Goal: Information Seeking & Learning: Learn about a topic

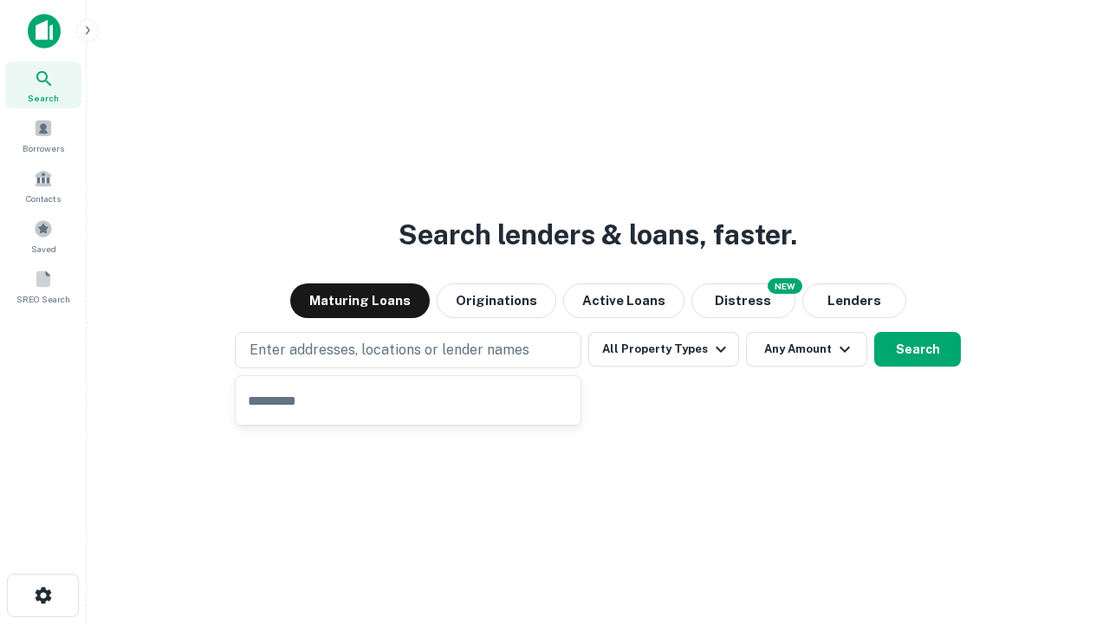
type input "**********"
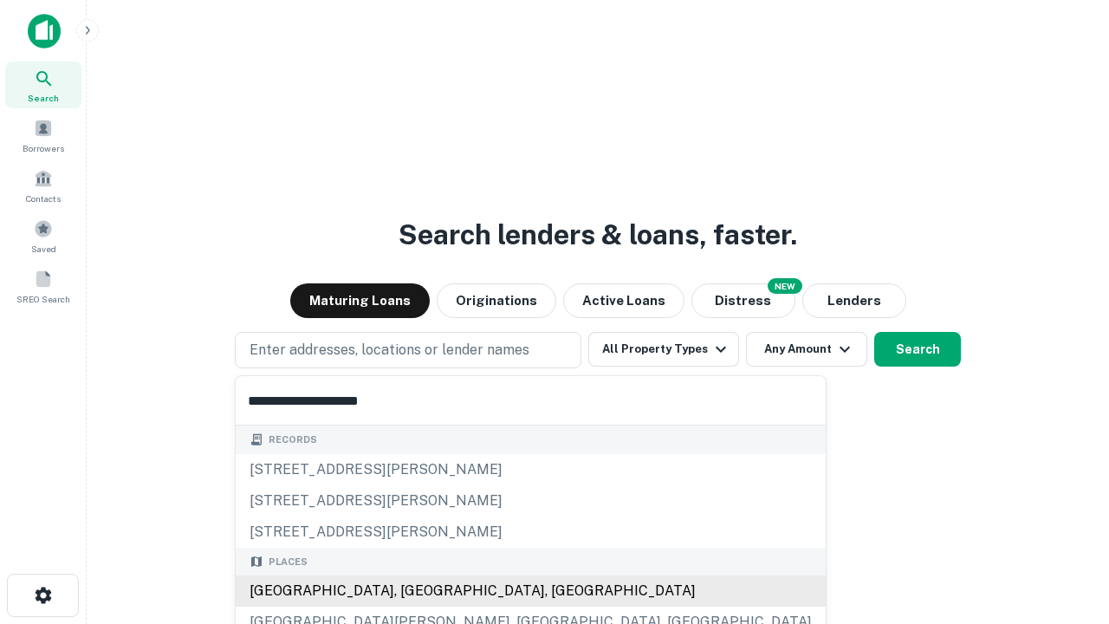
click at [414, 591] on div "[GEOGRAPHIC_DATA], [GEOGRAPHIC_DATA], [GEOGRAPHIC_DATA]" at bounding box center [531, 590] width 590 height 31
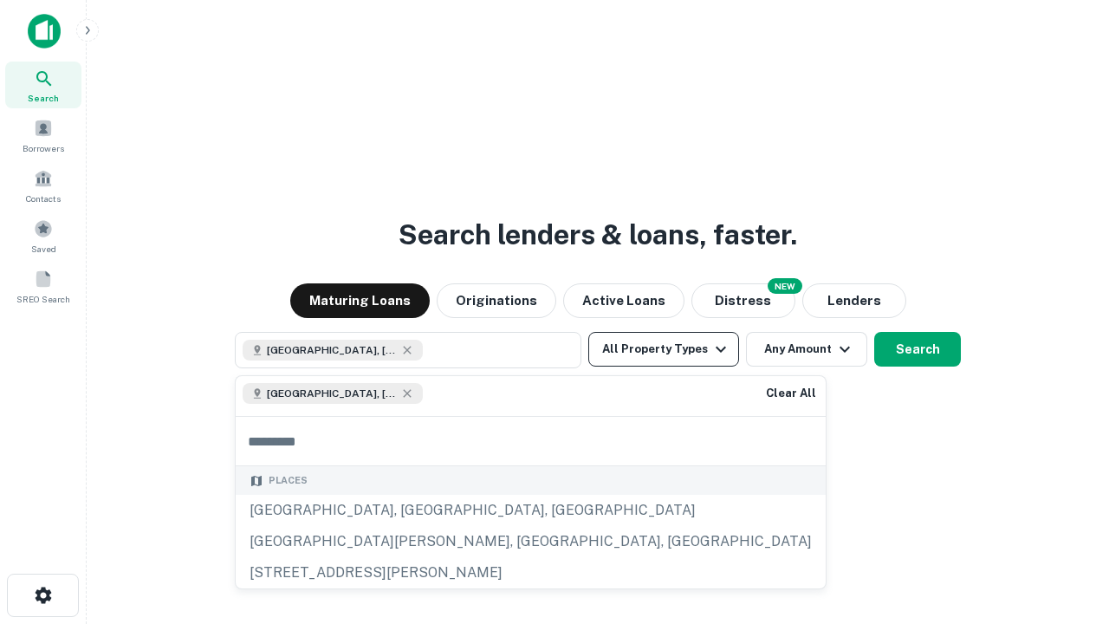
click at [664, 349] on button "All Property Types" at bounding box center [663, 349] width 151 height 35
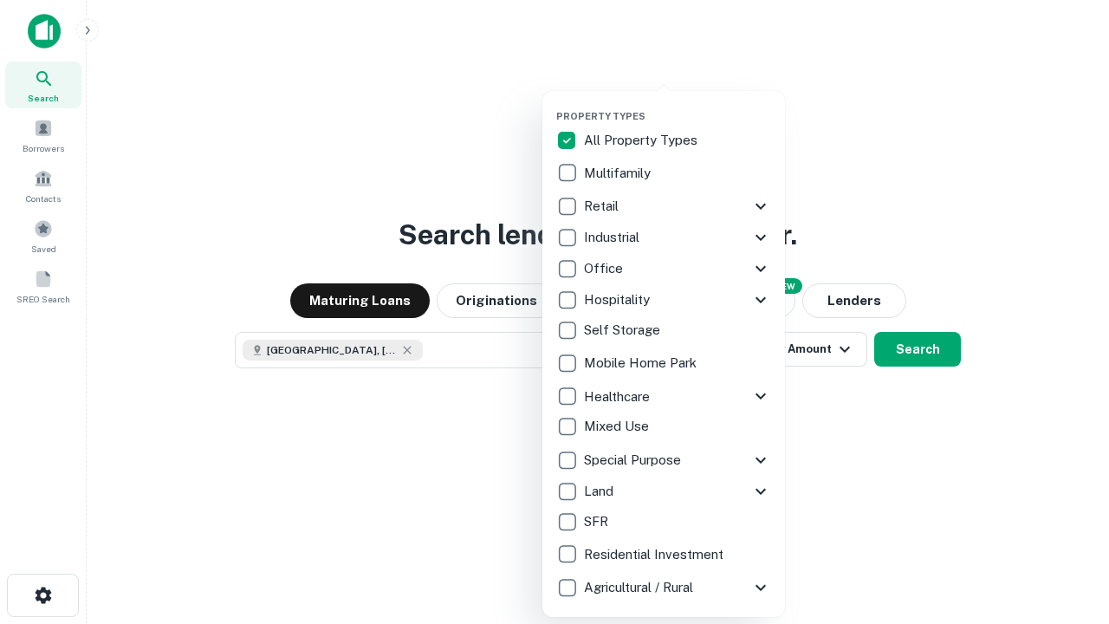
click at [677, 105] on button "button" at bounding box center [677, 105] width 243 height 1
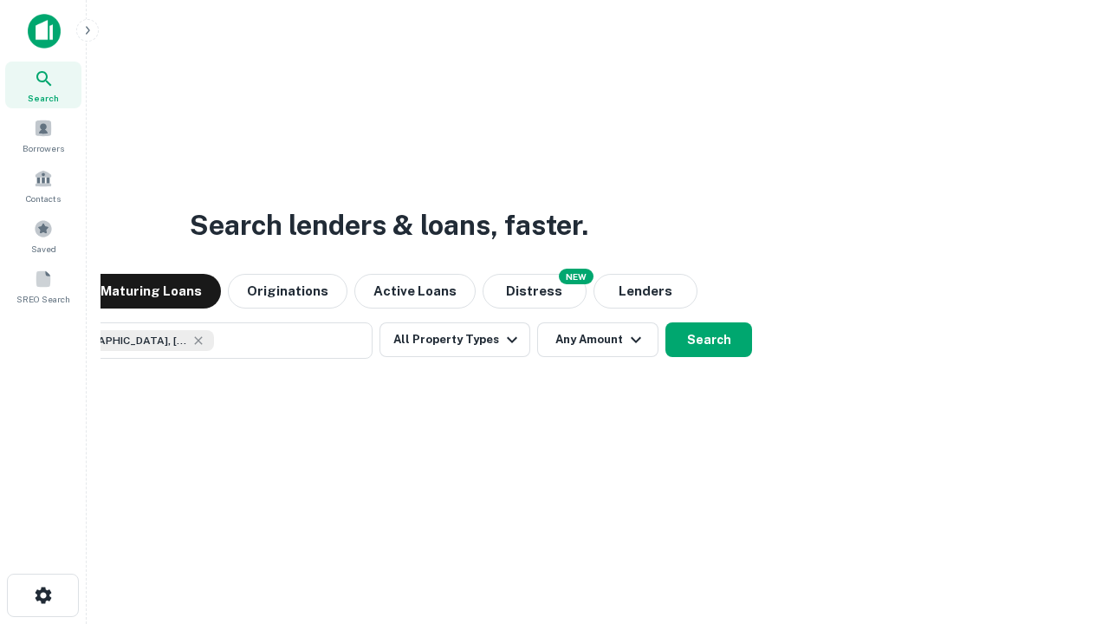
scroll to position [28, 0]
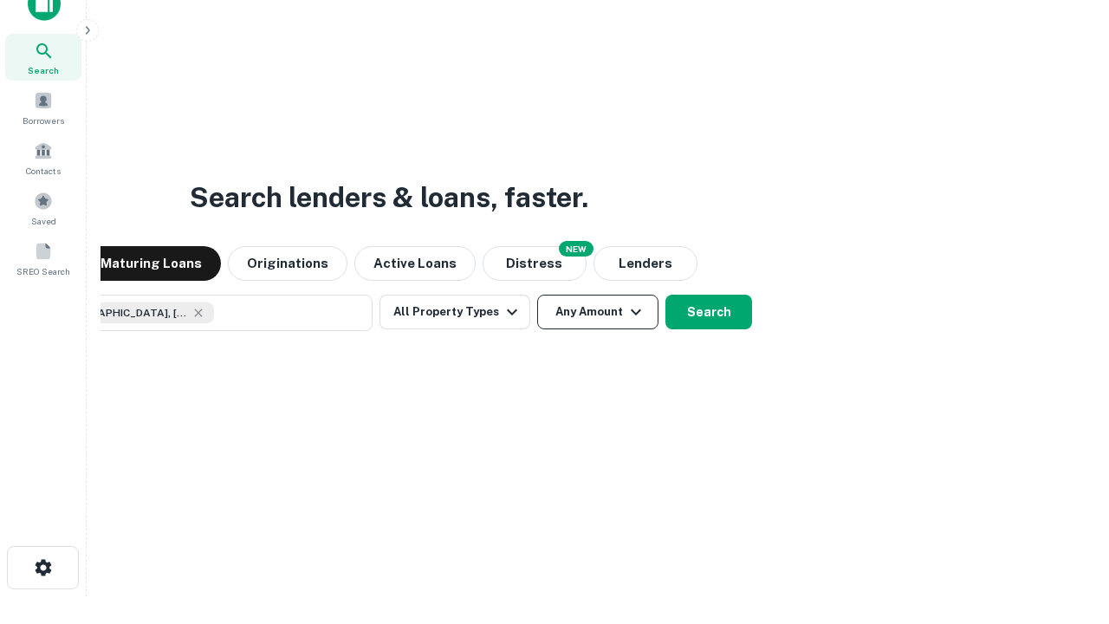
click at [537, 295] on button "Any Amount" at bounding box center [597, 312] width 121 height 35
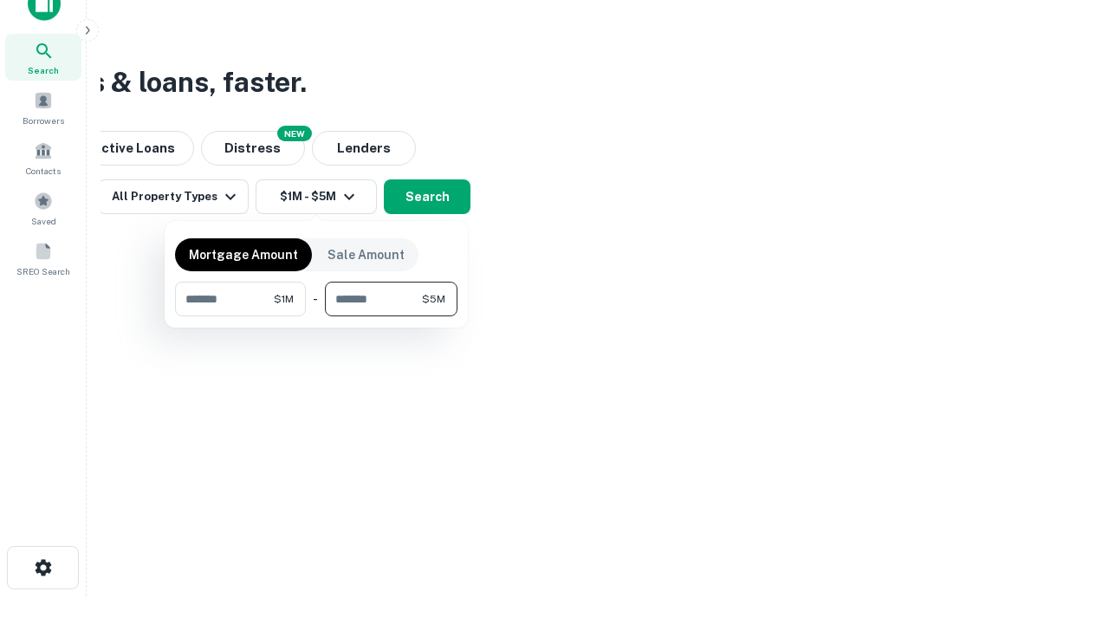
type input "*******"
click at [316, 316] on button "button" at bounding box center [316, 316] width 282 height 1
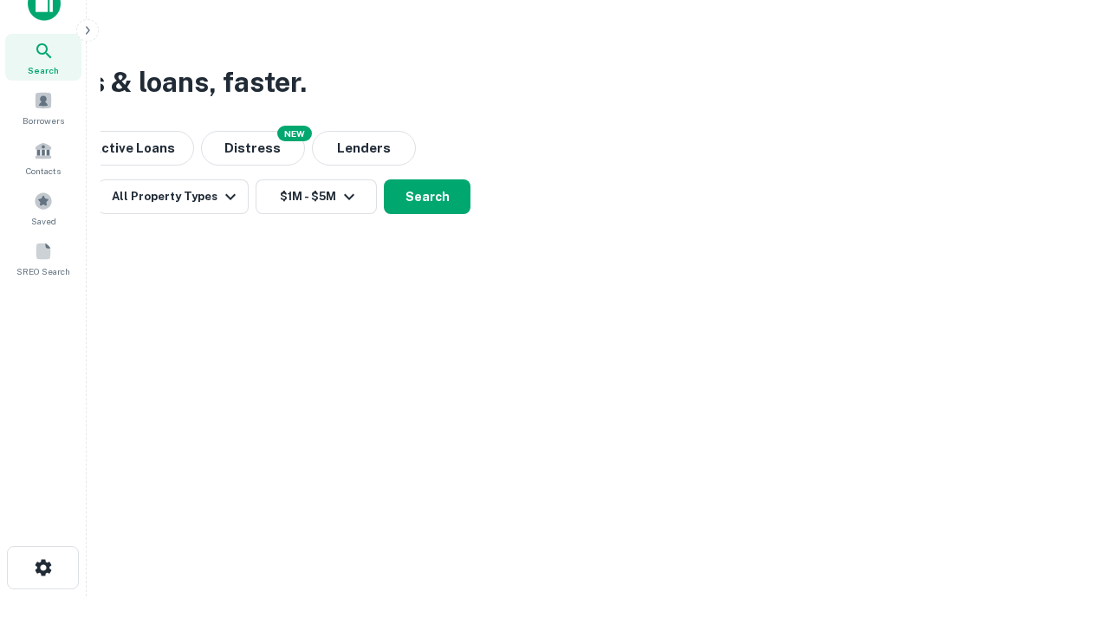
scroll to position [28, 0]
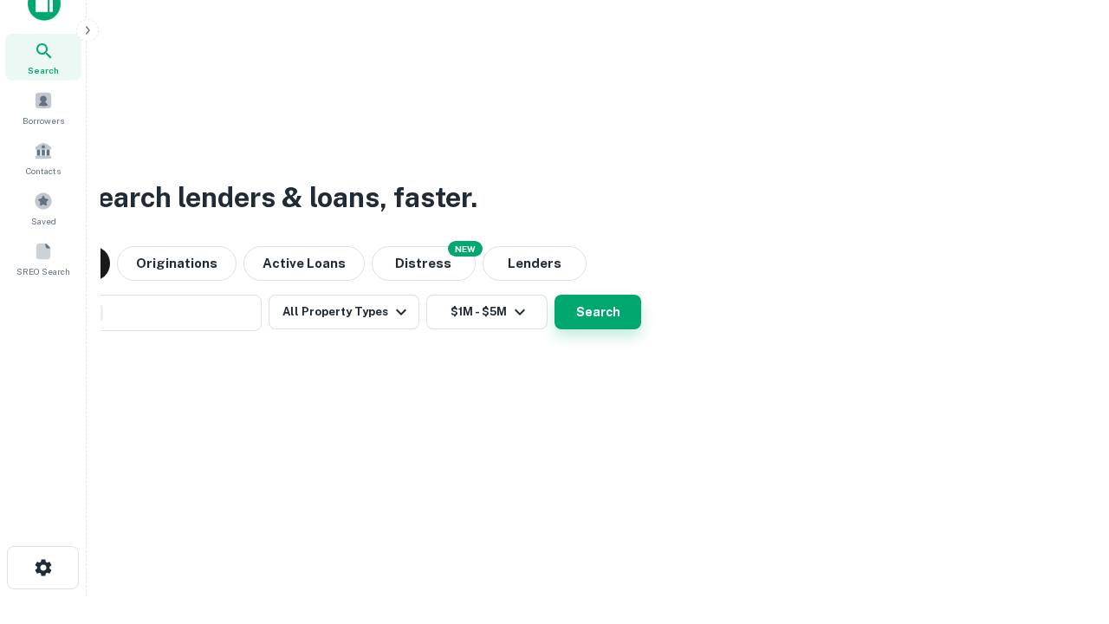
click at [554, 295] on button "Search" at bounding box center [597, 312] width 87 height 35
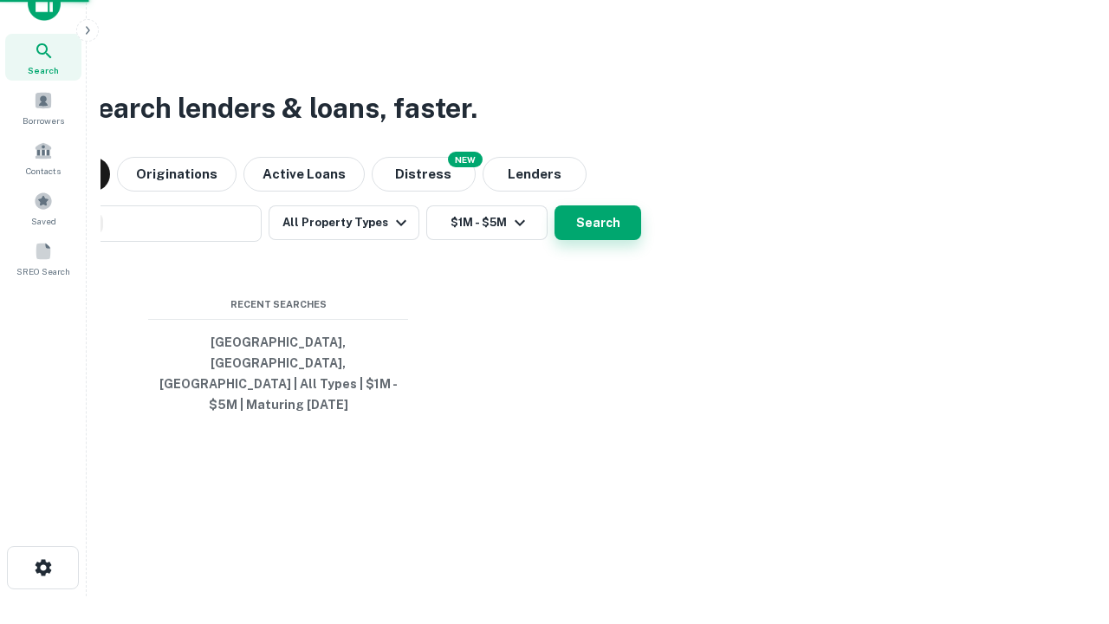
scroll to position [56, 490]
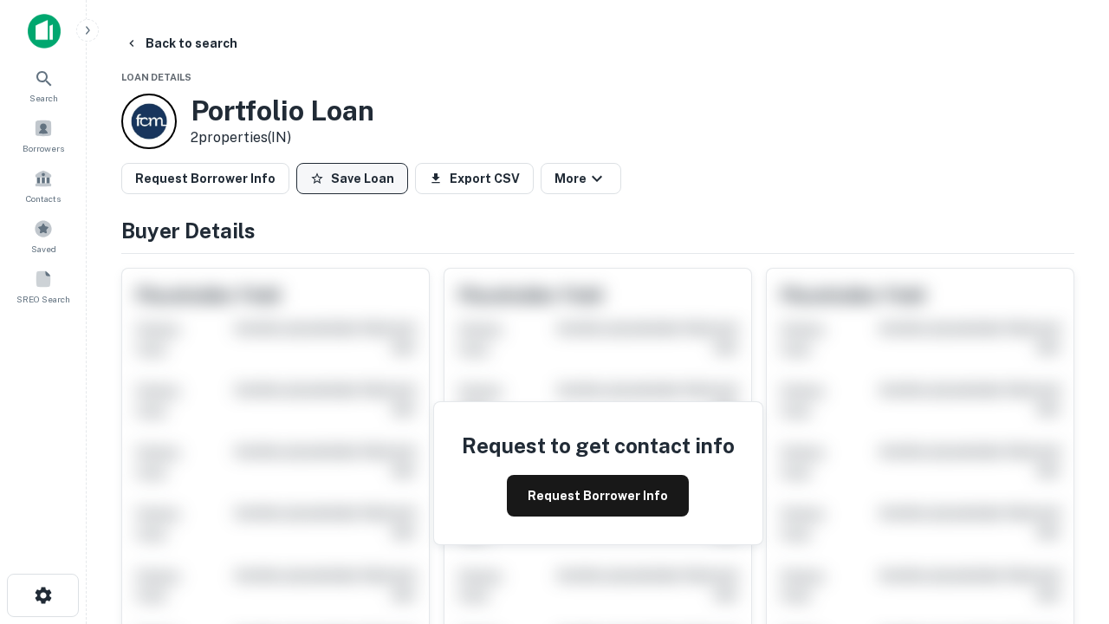
click at [352, 178] on button "Save Loan" at bounding box center [352, 178] width 112 height 31
click at [356, 178] on button "Save Loan" at bounding box center [352, 178] width 112 height 31
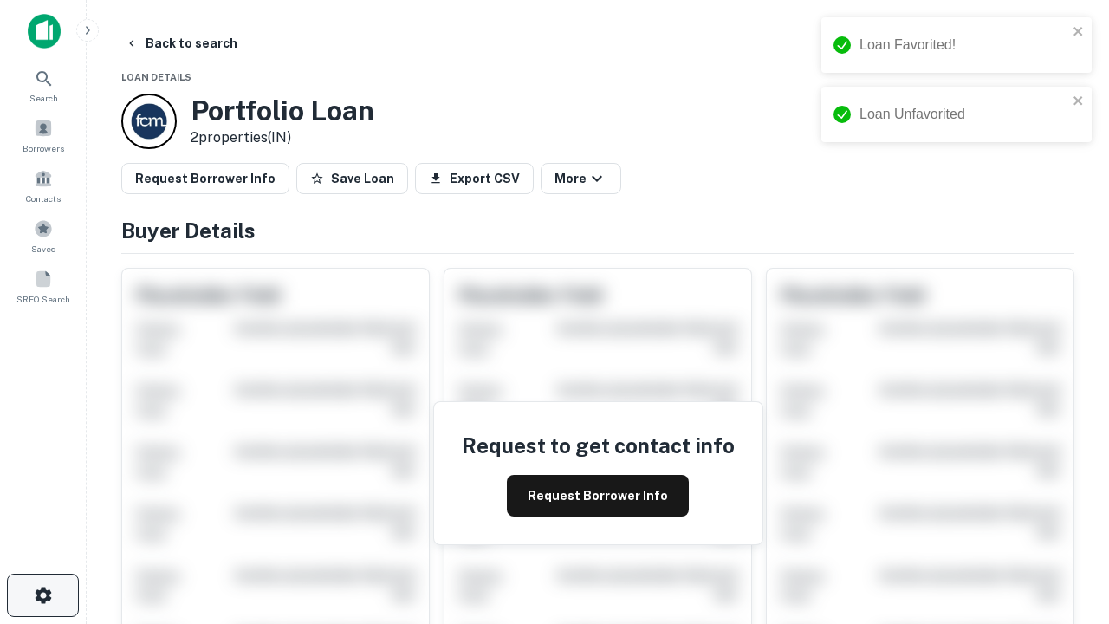
click at [42, 595] on icon "button" at bounding box center [43, 595] width 21 height 21
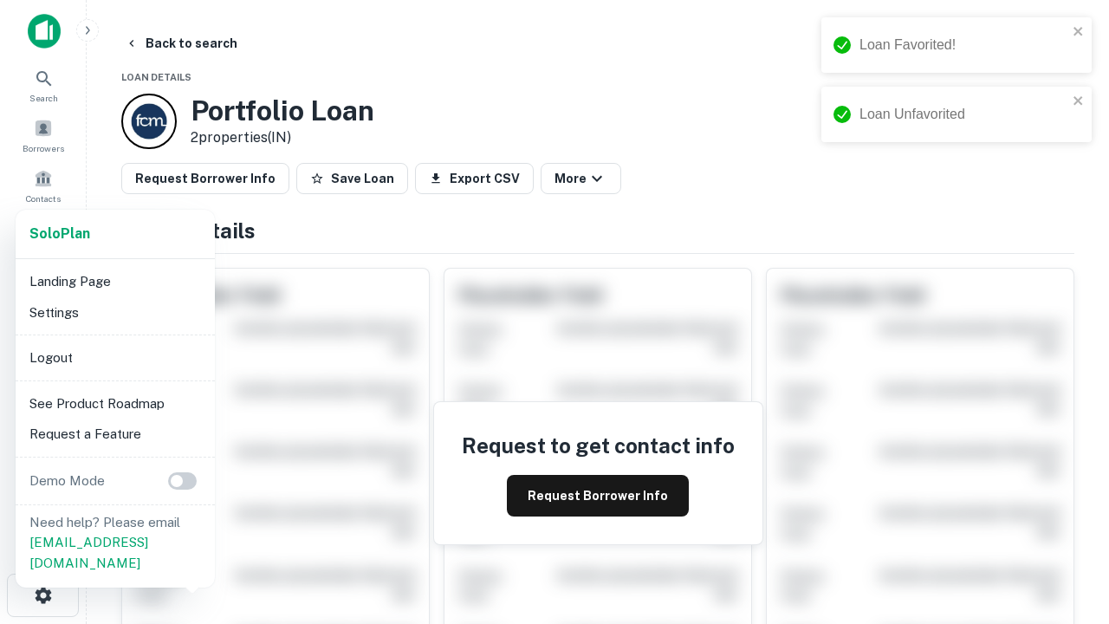
click at [114, 357] on li "Logout" at bounding box center [115, 357] width 185 height 31
